Goal: Information Seeking & Learning: Learn about a topic

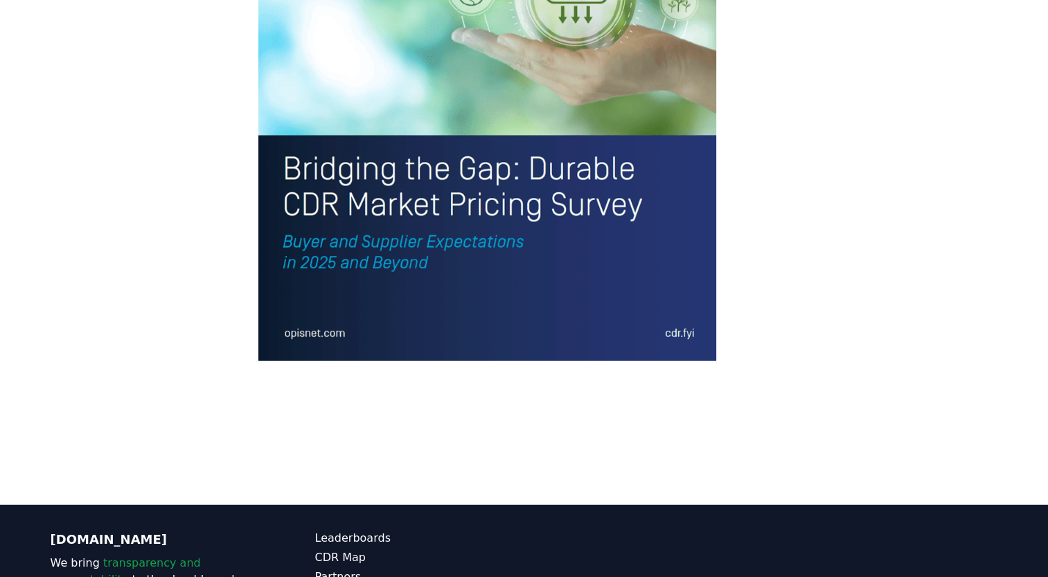
scroll to position [3161, 0]
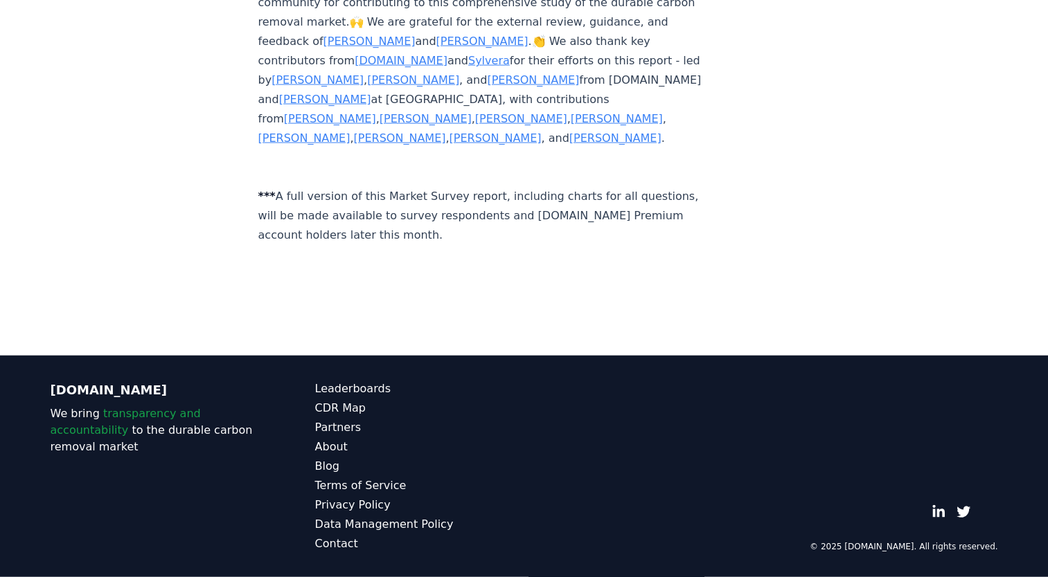
scroll to position [8421, 0]
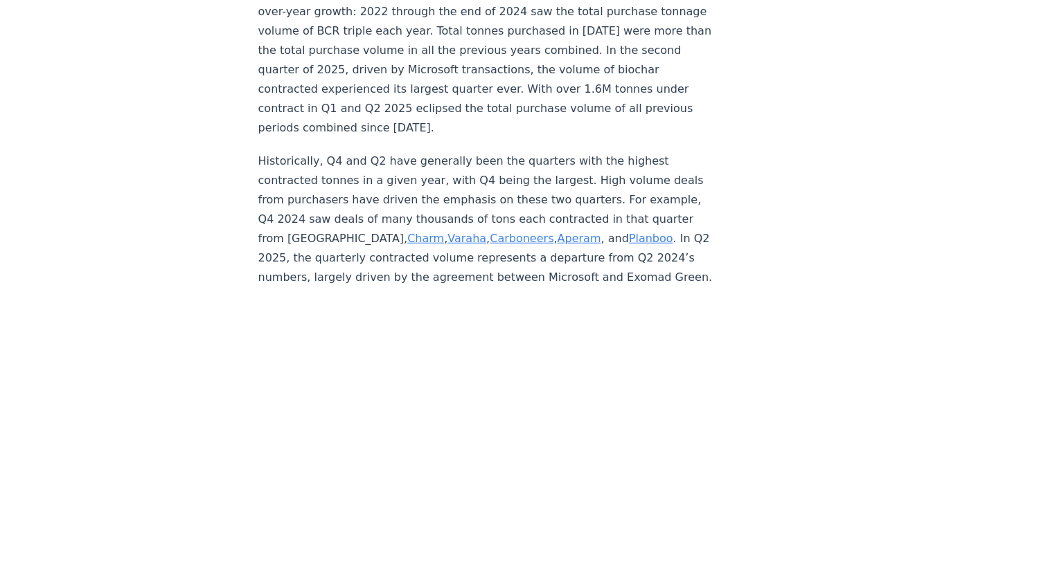
scroll to position [3720, 0]
